Goal: Check status: Check status

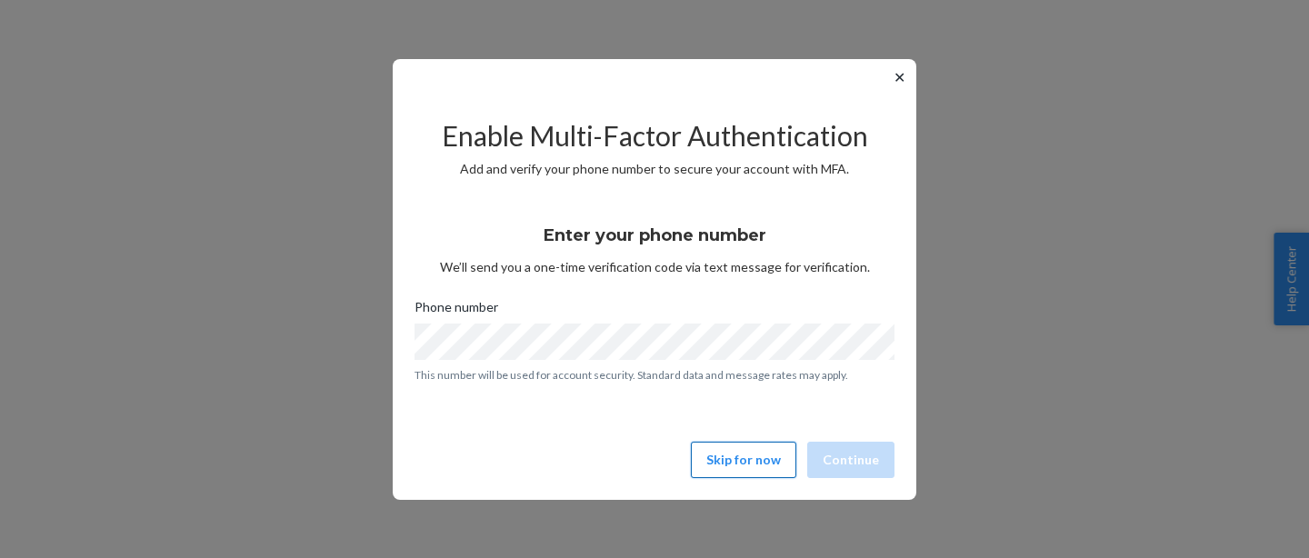
click at [713, 448] on button "Skip for now" at bounding box center [743, 460] width 105 height 36
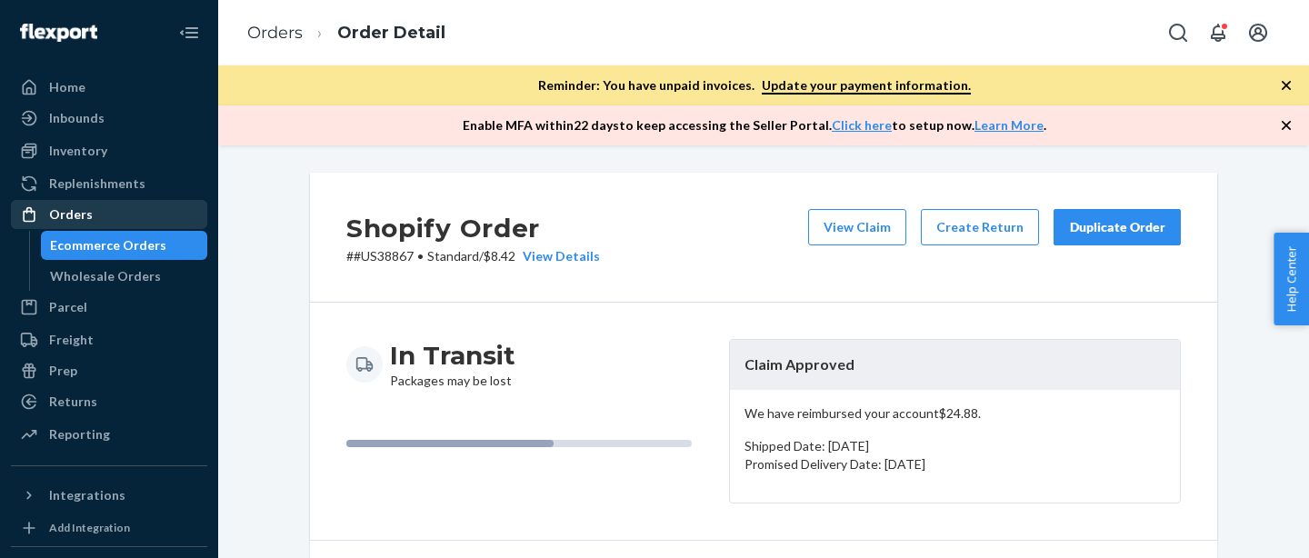
click at [100, 212] on div "Orders" at bounding box center [109, 214] width 193 height 25
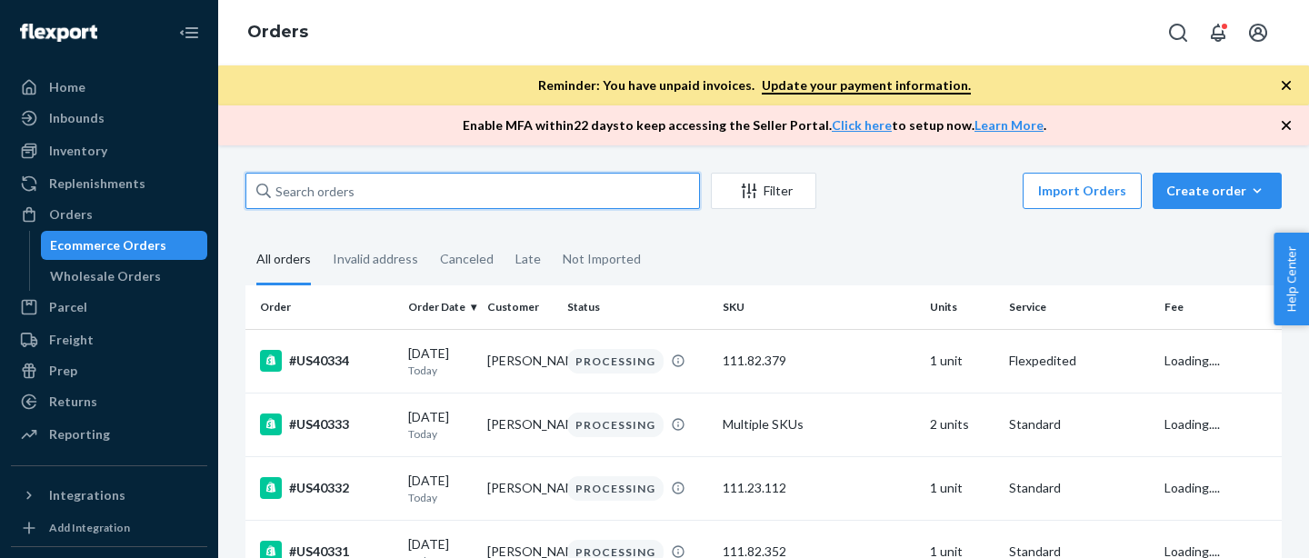
click at [374, 192] on input "text" at bounding box center [472, 191] width 454 height 36
click at [364, 182] on input "text" at bounding box center [472, 191] width 454 height 36
paste input "#US40325DELIVERRSPLIT13208139432317"
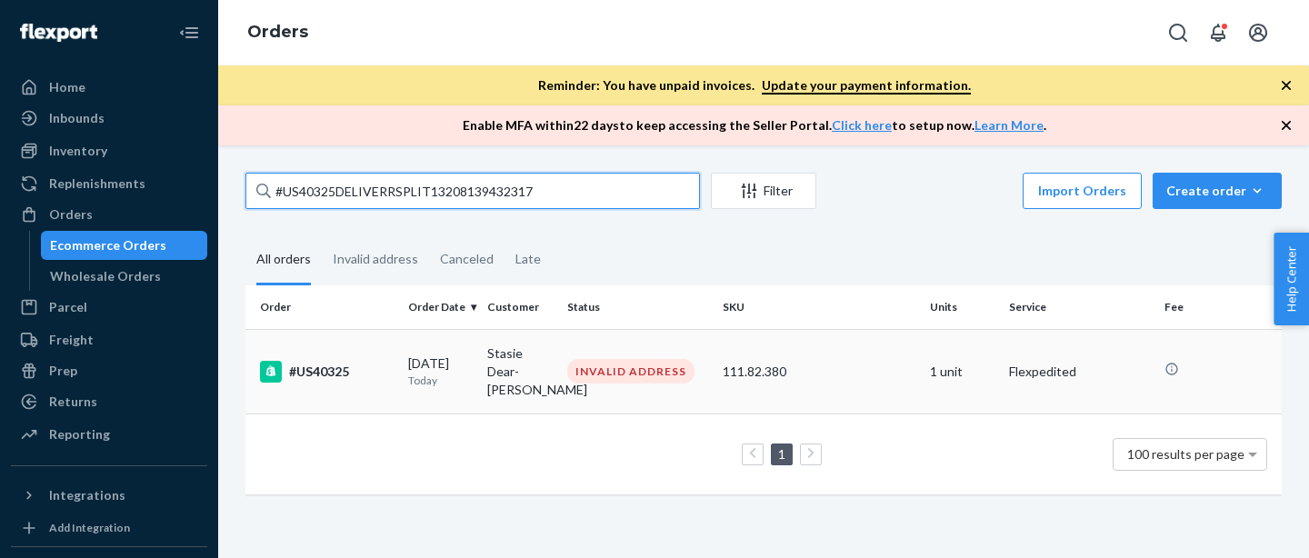
type input "#US40325DELIVERRSPLIT13208139432317"
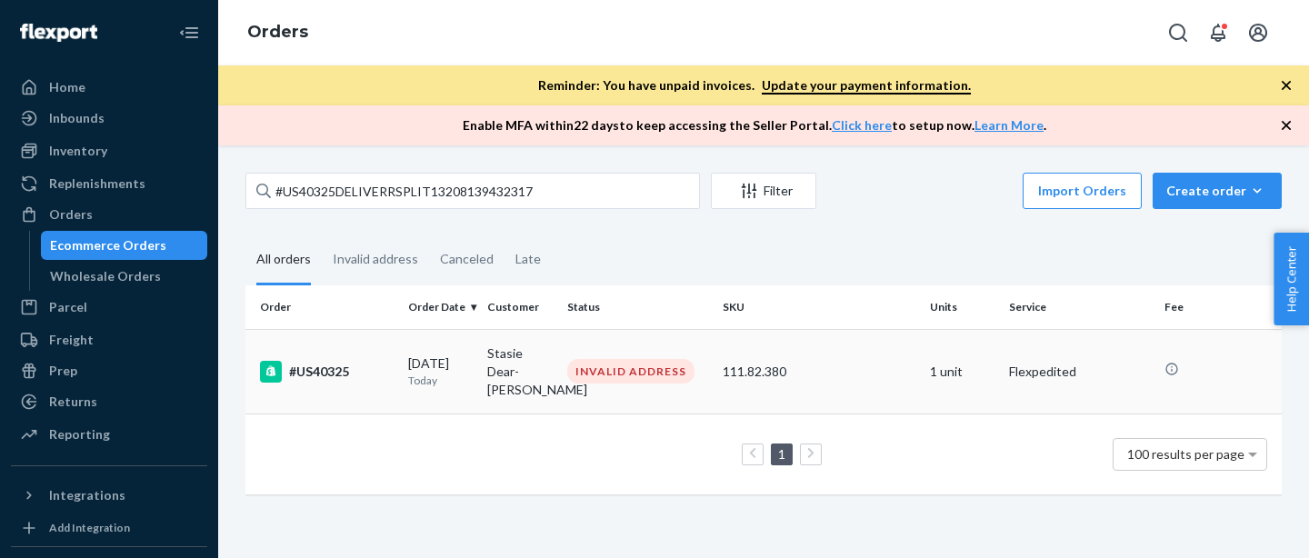
click at [557, 379] on td "Stasie Dear-Ferguson" at bounding box center [519, 371] width 79 height 85
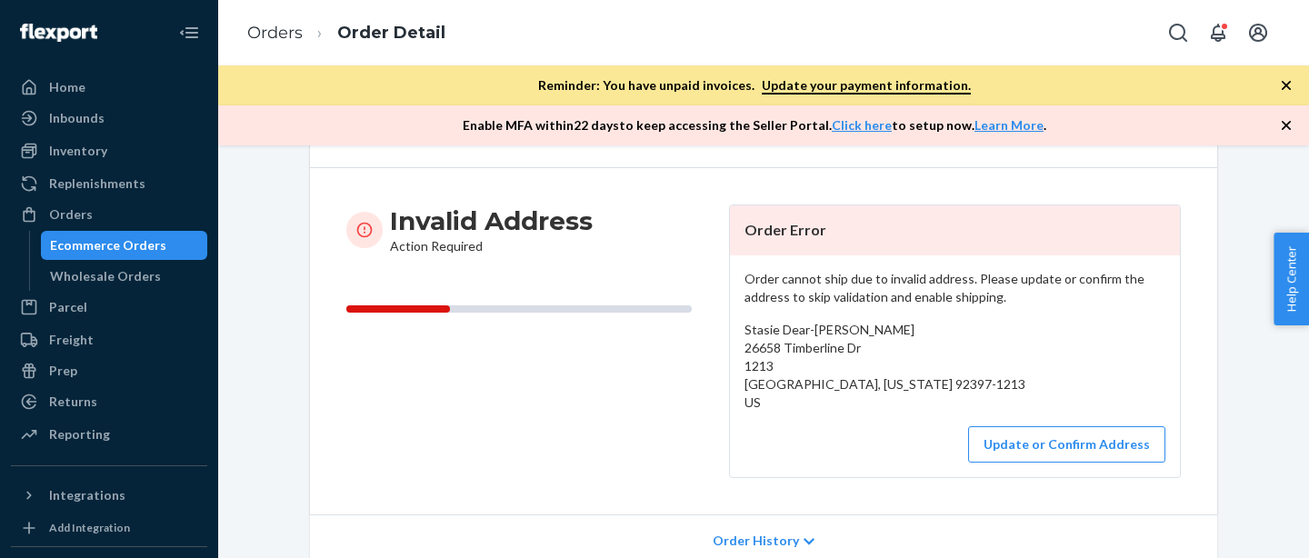
scroll to position [134, 0]
click at [1046, 453] on button "Update or Confirm Address" at bounding box center [1066, 445] width 197 height 36
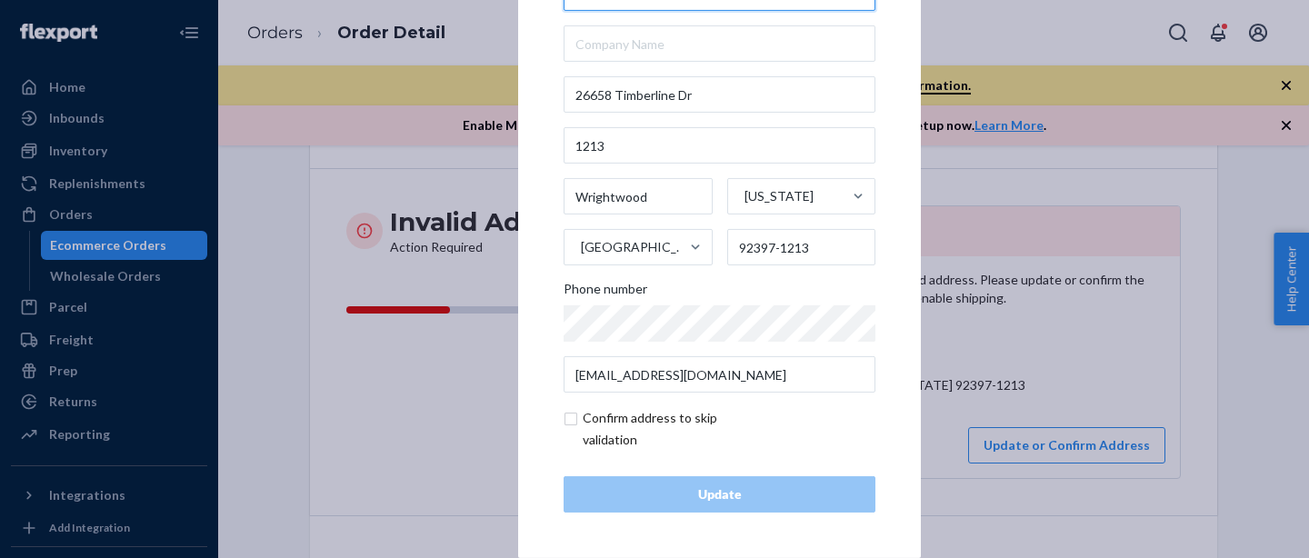
scroll to position [0, 0]
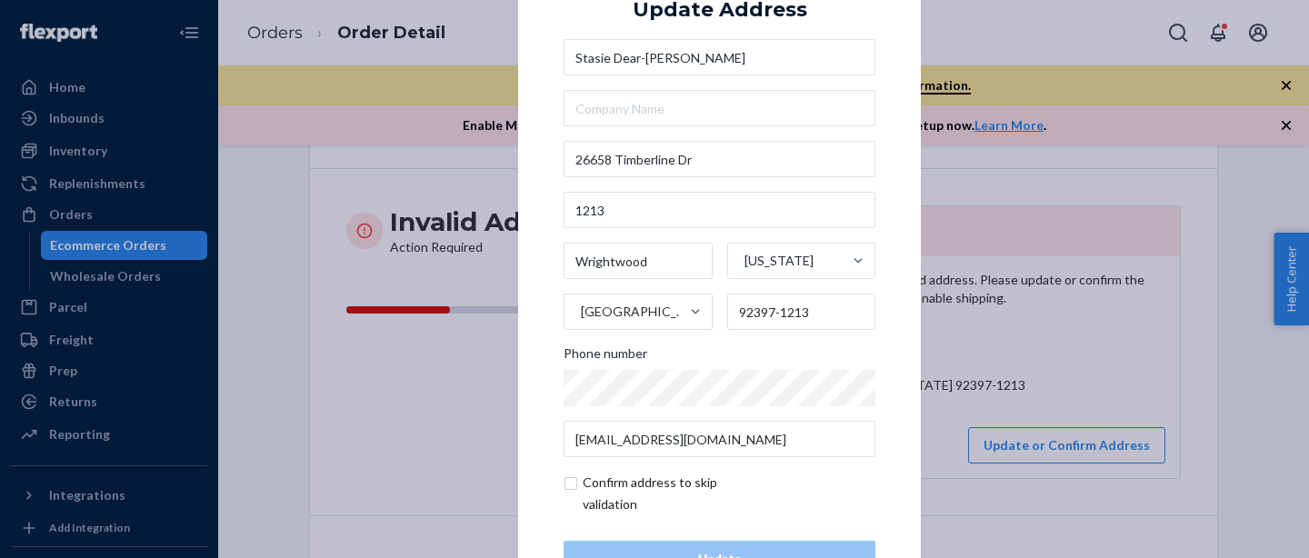
click at [1033, 40] on div "× Update Address Stasie Dear-Ferguson 26658 Timberline Dr 1213 Wrightwood Calif…" at bounding box center [654, 279] width 1309 height 558
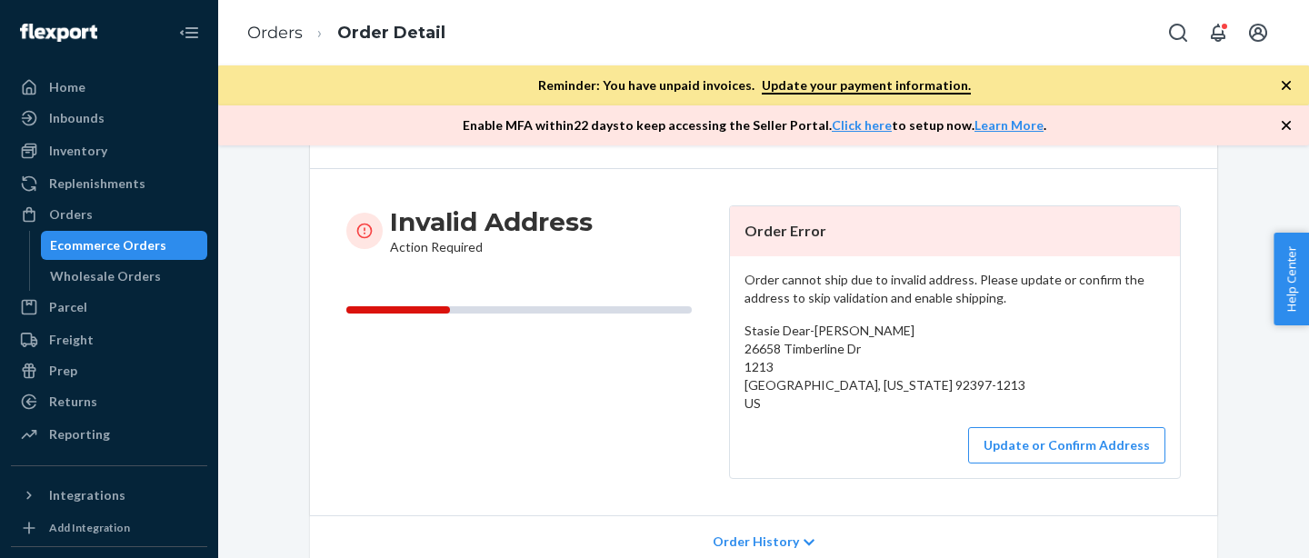
click at [81, 248] on div "Ecommerce Orders" at bounding box center [108, 245] width 116 height 18
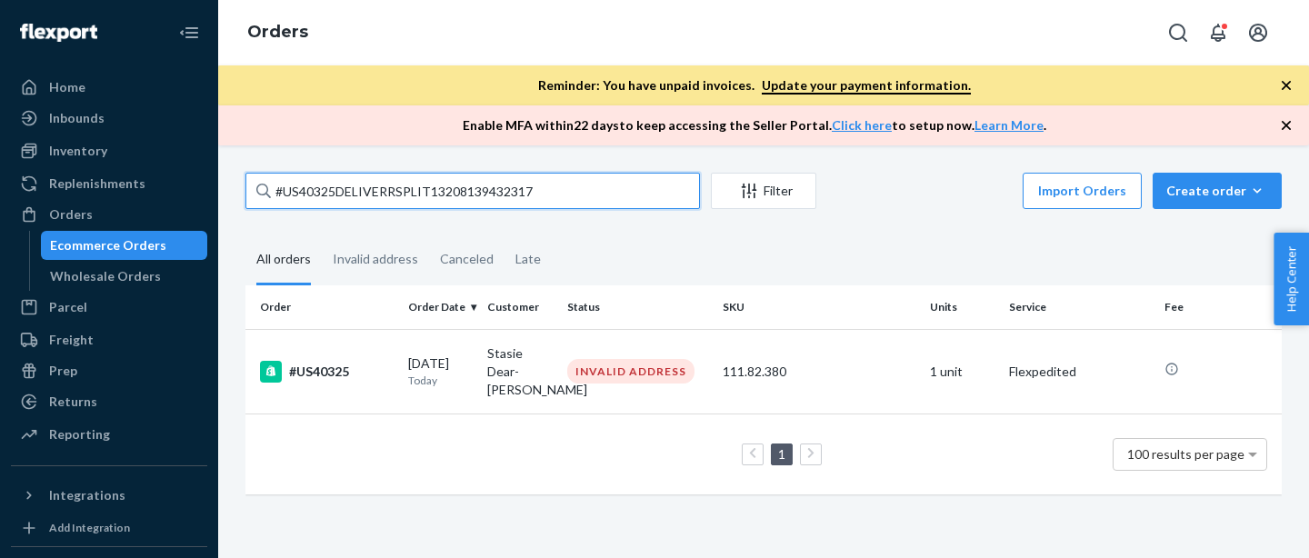
click at [304, 197] on input "#US40325DELIVERRSPLIT13208139432317" at bounding box center [472, 191] width 454 height 36
paste input "#US40329"
type input "##US40329"
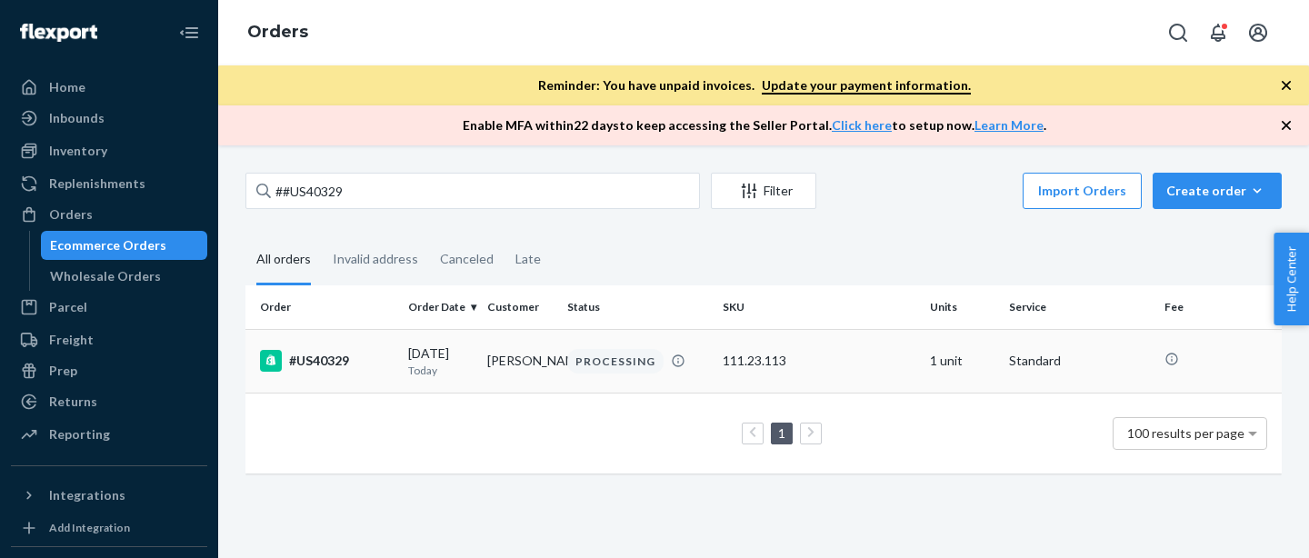
click at [450, 367] on p "Today" at bounding box center [440, 370] width 65 height 15
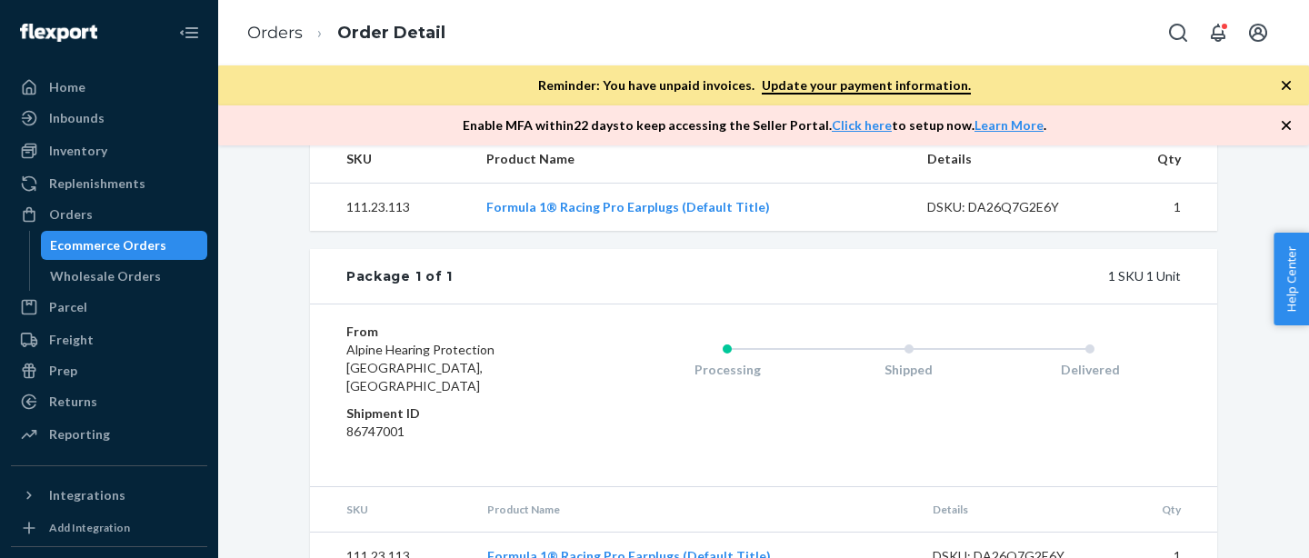
scroll to position [736, 0]
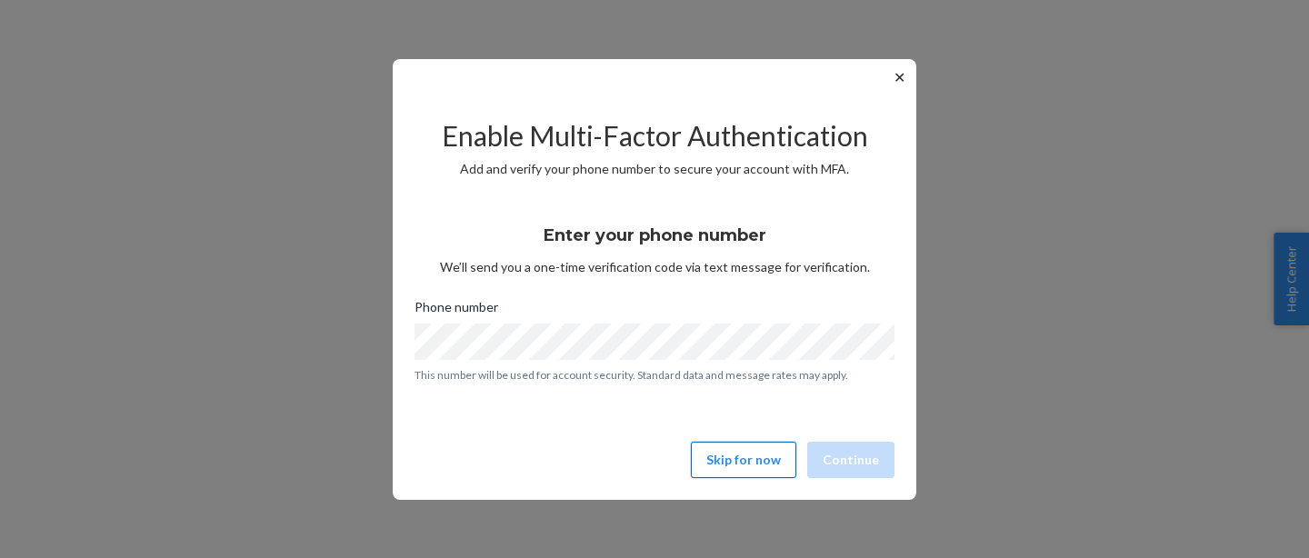
click at [772, 463] on button "Skip for now" at bounding box center [743, 460] width 105 height 36
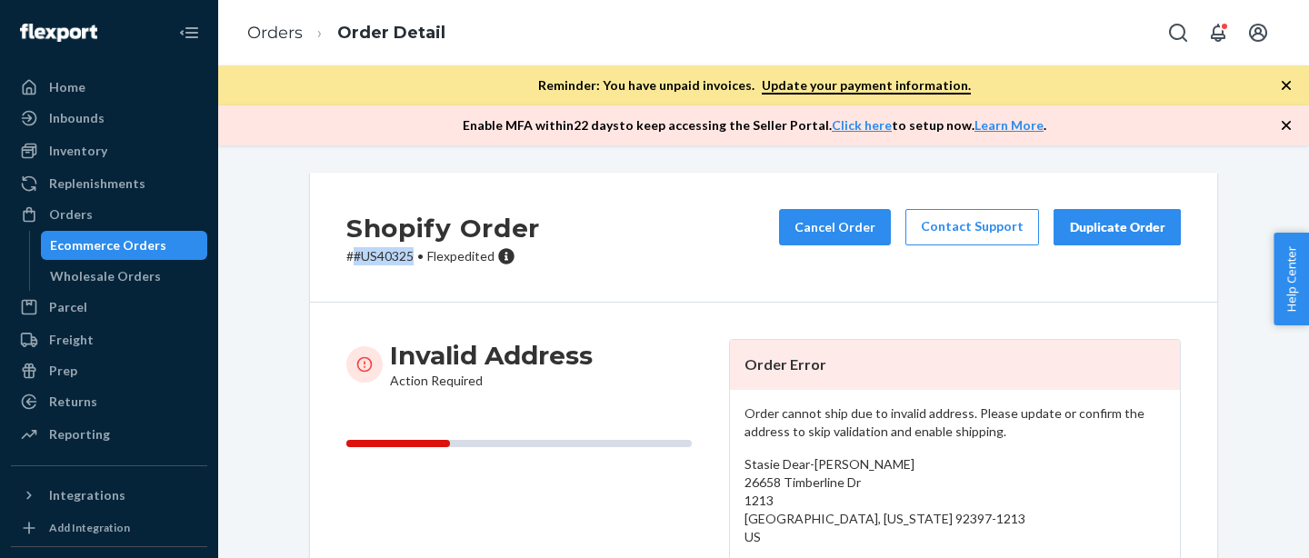
drag, startPoint x: 354, startPoint y: 257, endPoint x: 415, endPoint y: 258, distance: 61.8
click at [415, 258] on p "# #US40325 • Flexpedited" at bounding box center [443, 256] width 194 height 18
copy p "#US40325"
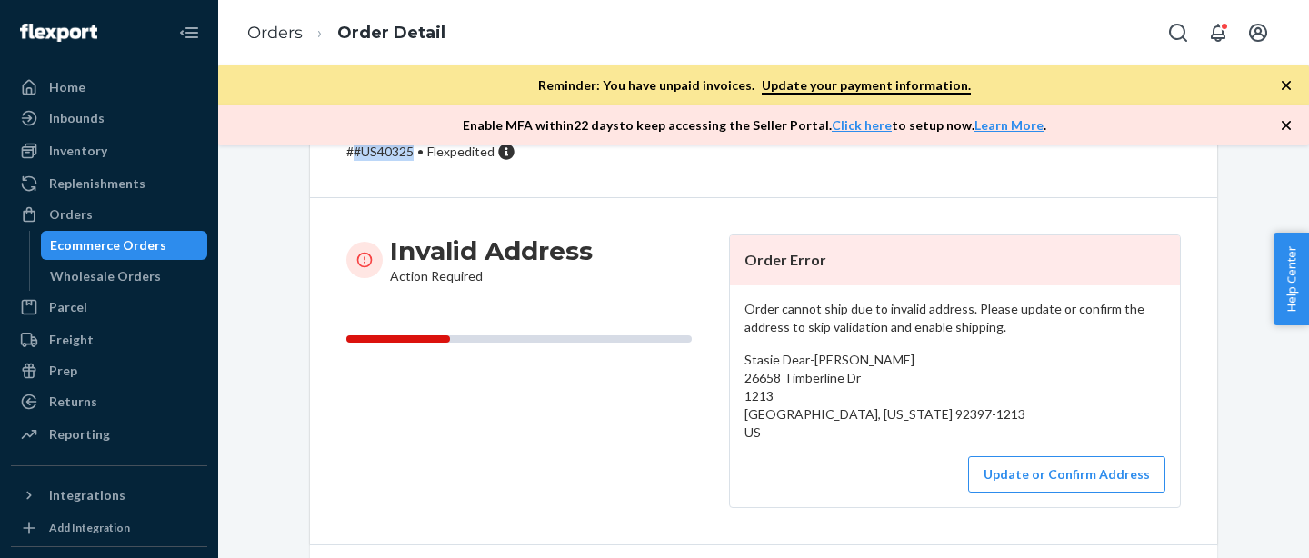
scroll to position [536, 0]
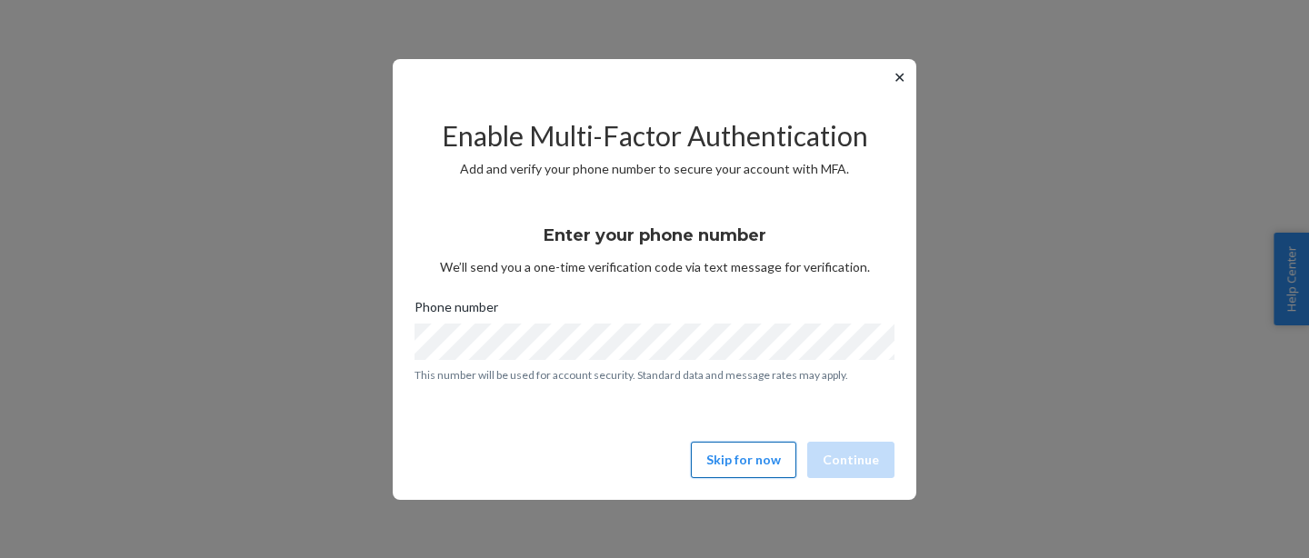
click at [745, 443] on button "Skip for now" at bounding box center [743, 460] width 105 height 36
